Goal: Navigation & Orientation: Find specific page/section

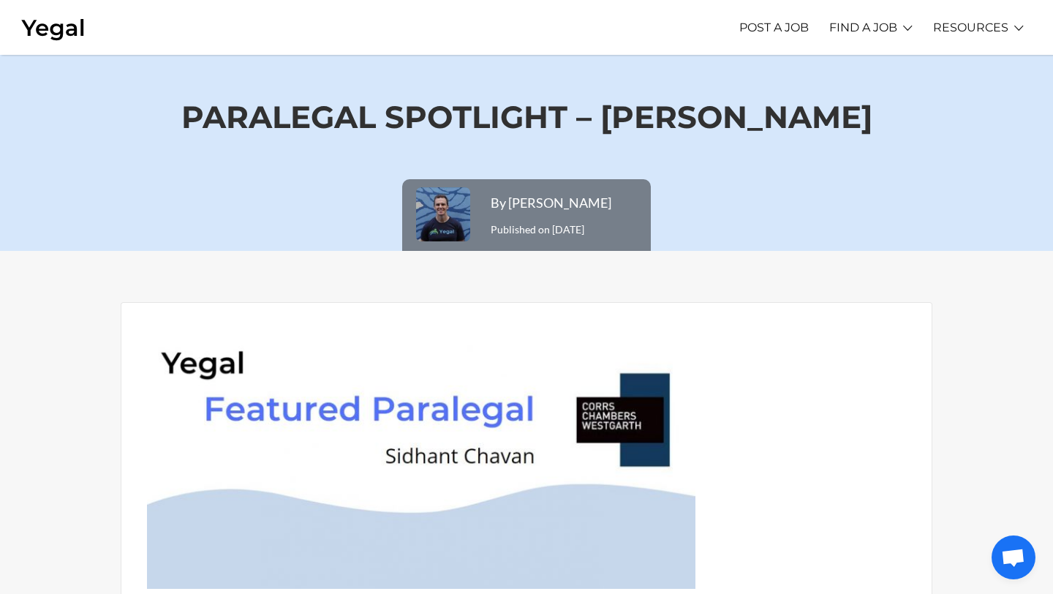
click at [49, 25] on img at bounding box center [53, 28] width 64 height 28
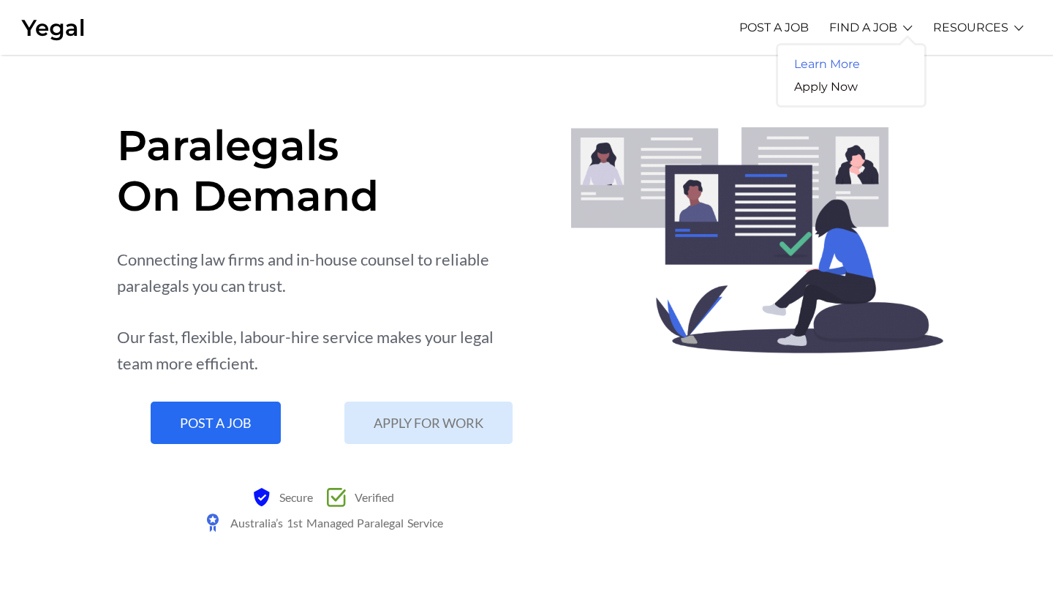
click at [838, 69] on link "Learn More" at bounding box center [827, 64] width 98 height 23
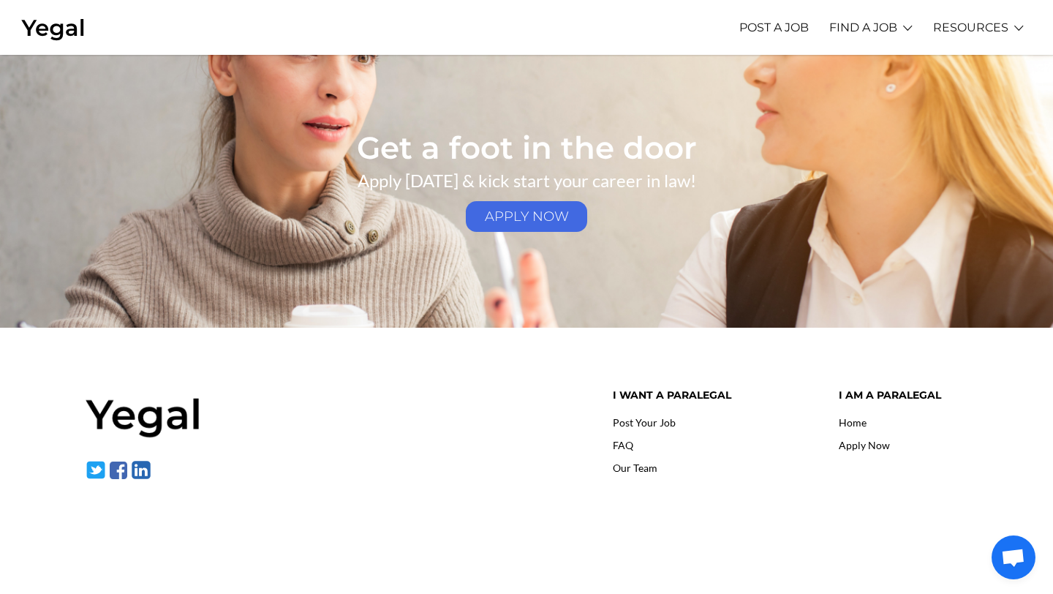
scroll to position [2196, 0]
